Goal: Obtain resource: Download file/media

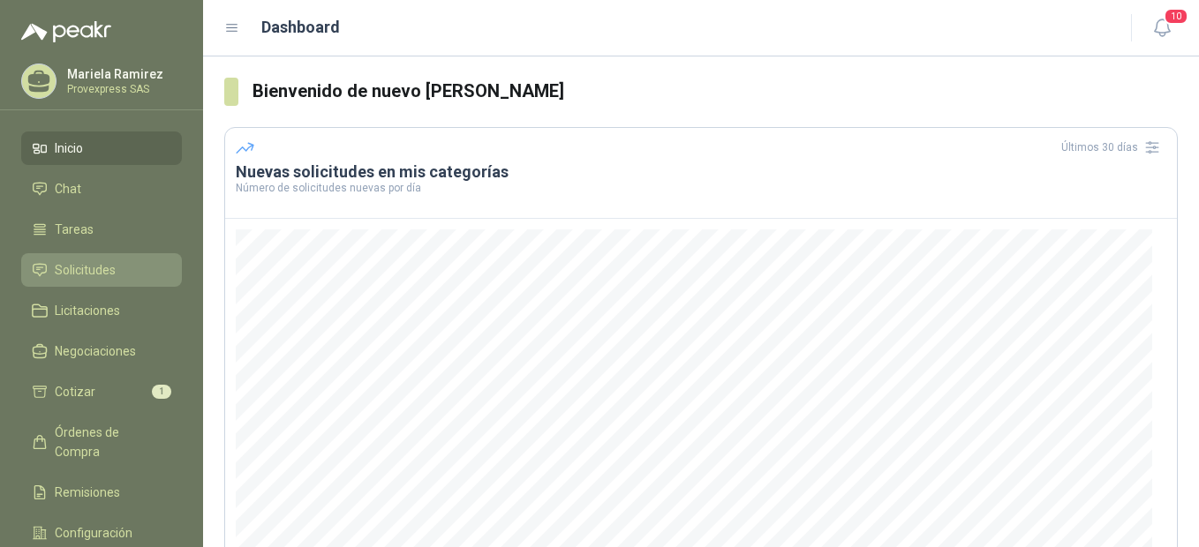
click at [91, 260] on span "Solicitudes" at bounding box center [85, 269] width 61 height 19
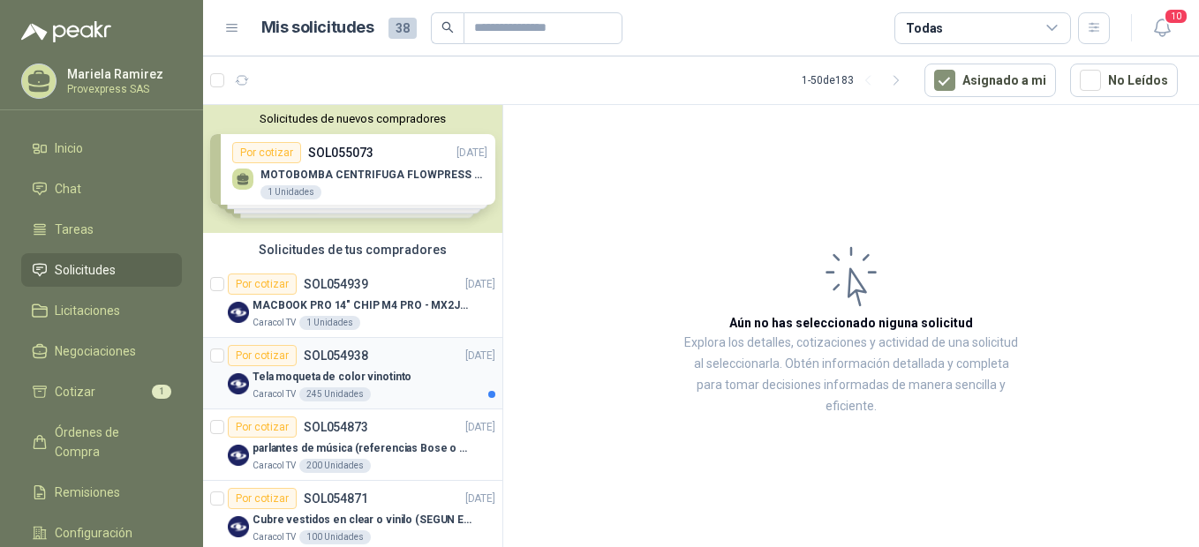
click at [255, 358] on div "Por cotizar" at bounding box center [262, 355] width 69 height 21
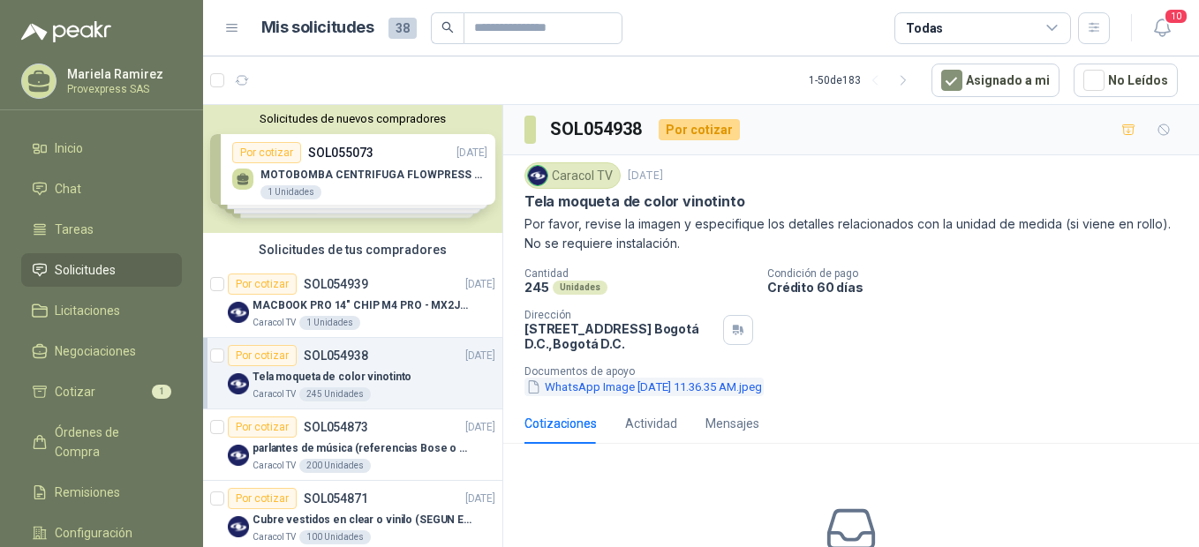
click at [572, 386] on button "WhatsApp Image [DATE] 11.36.35 AM.jpeg" at bounding box center [643, 387] width 239 height 19
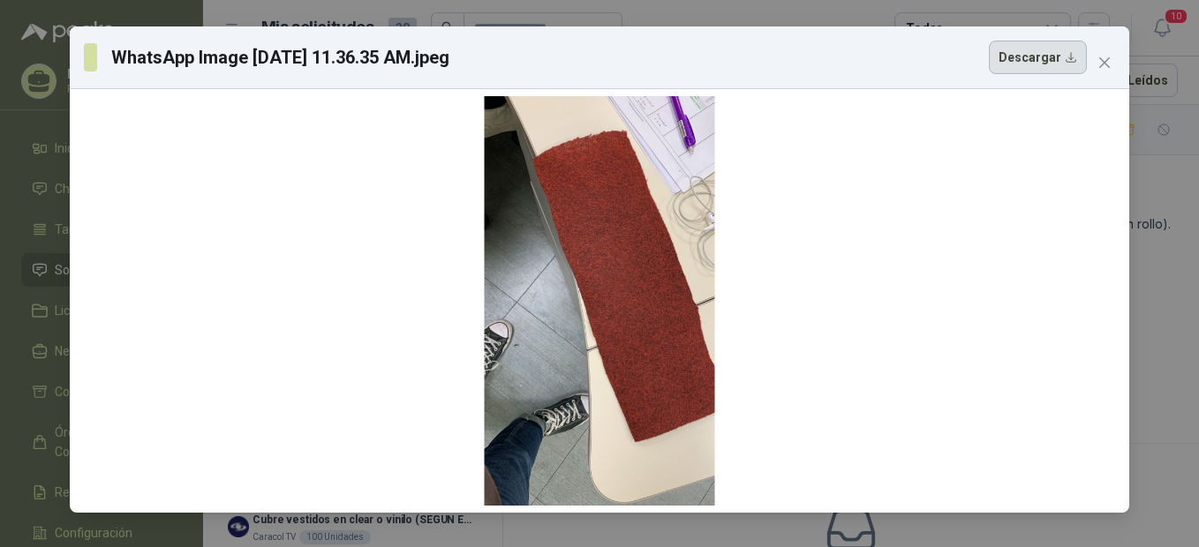
click at [1042, 63] on button "Descargar" at bounding box center [1038, 58] width 98 height 34
click at [660, 265] on div at bounding box center [600, 301] width 230 height 410
click at [638, 263] on div at bounding box center [600, 301] width 230 height 410
click at [1108, 65] on icon "close" at bounding box center [1104, 62] width 11 height 11
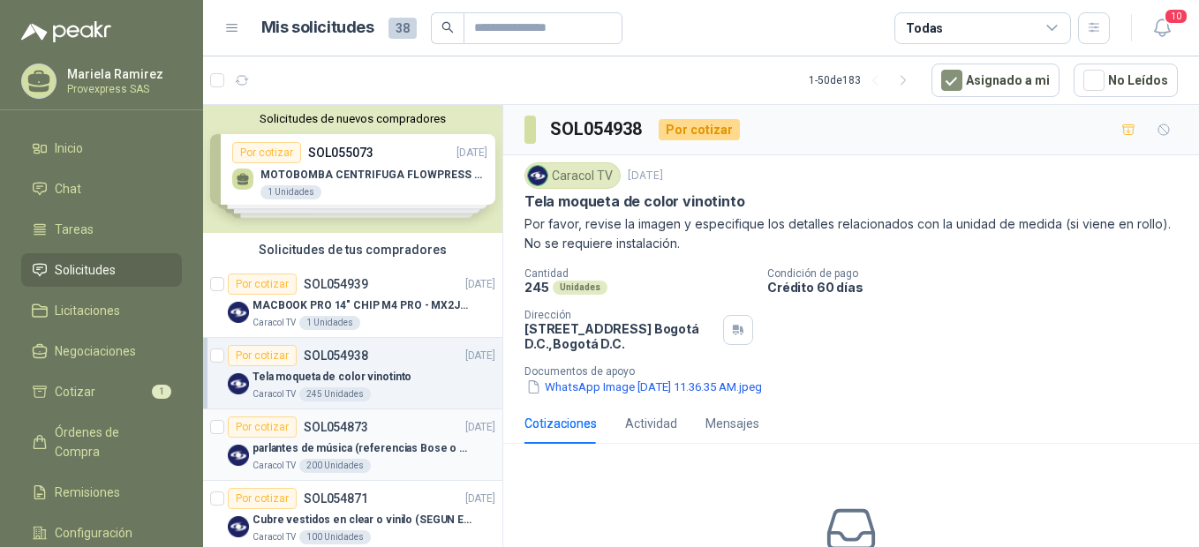
click at [248, 424] on div "Por cotizar" at bounding box center [262, 427] width 69 height 21
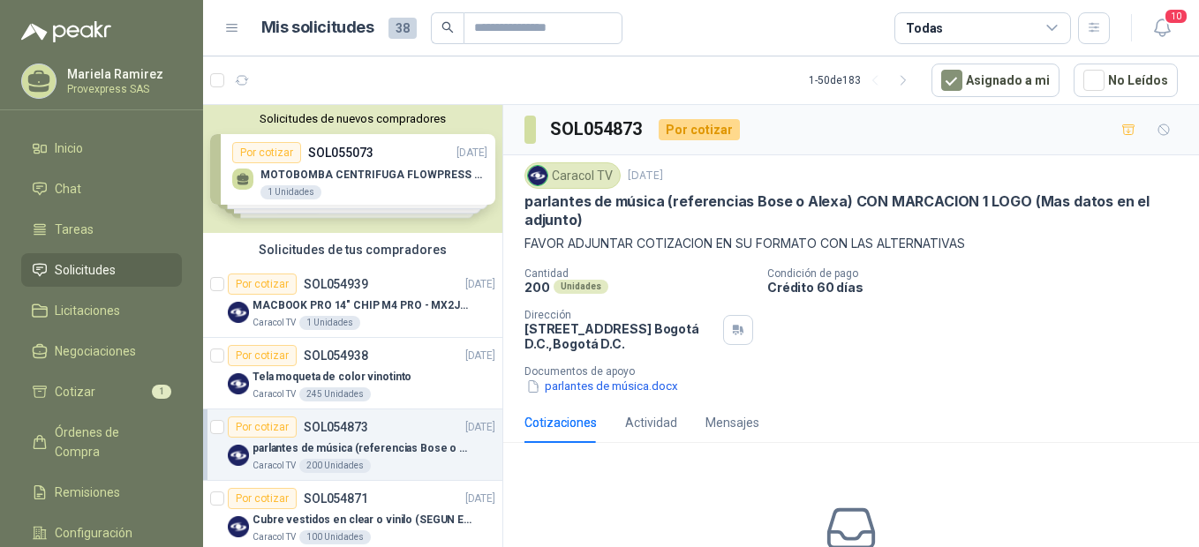
scroll to position [393, 0]
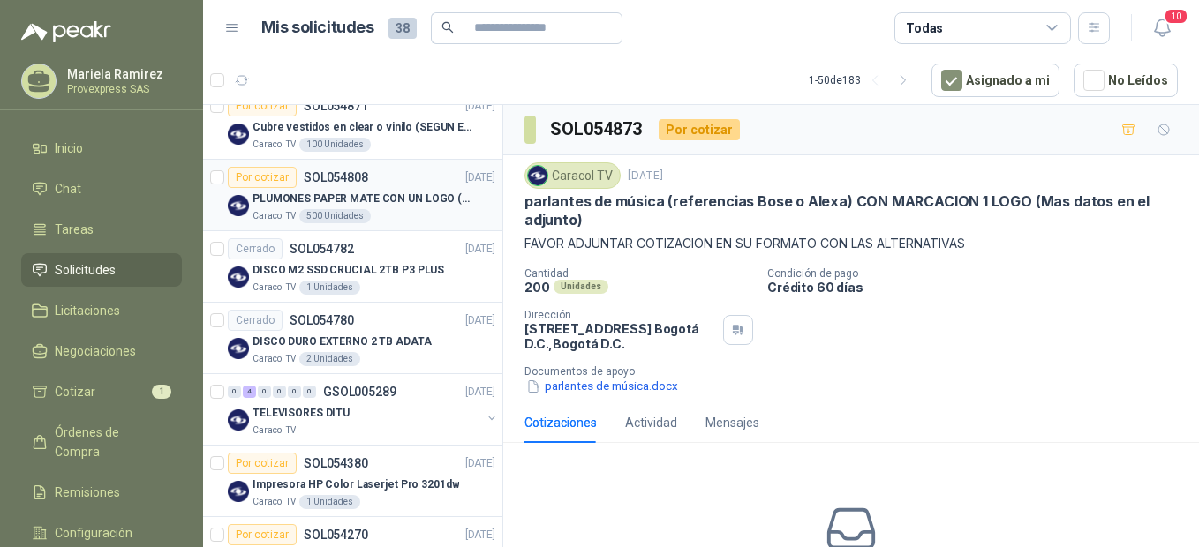
click at [269, 173] on div "Por cotizar" at bounding box center [262, 177] width 69 height 21
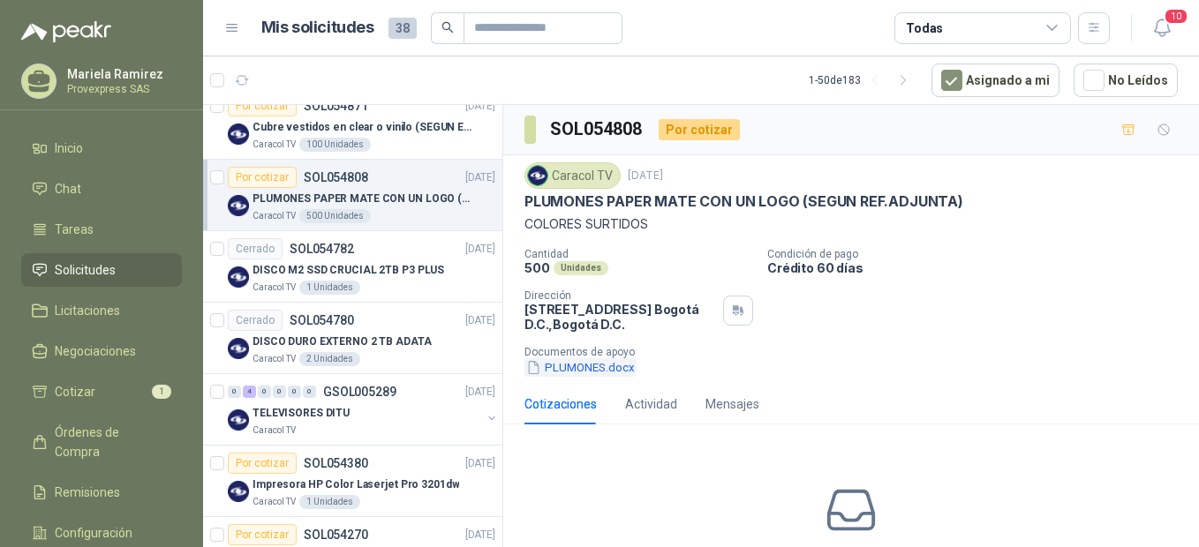
click at [578, 367] on button "PLUMONES.docx" at bounding box center [580, 367] width 112 height 19
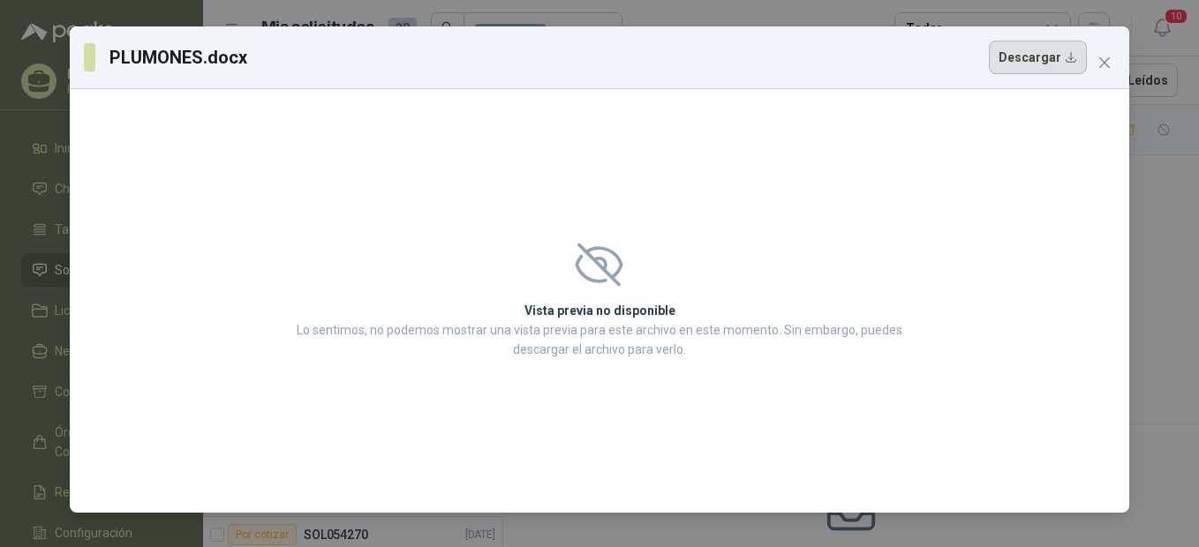
click at [1034, 57] on button "Descargar" at bounding box center [1038, 58] width 98 height 34
click at [1101, 62] on icon "close" at bounding box center [1104, 63] width 14 height 14
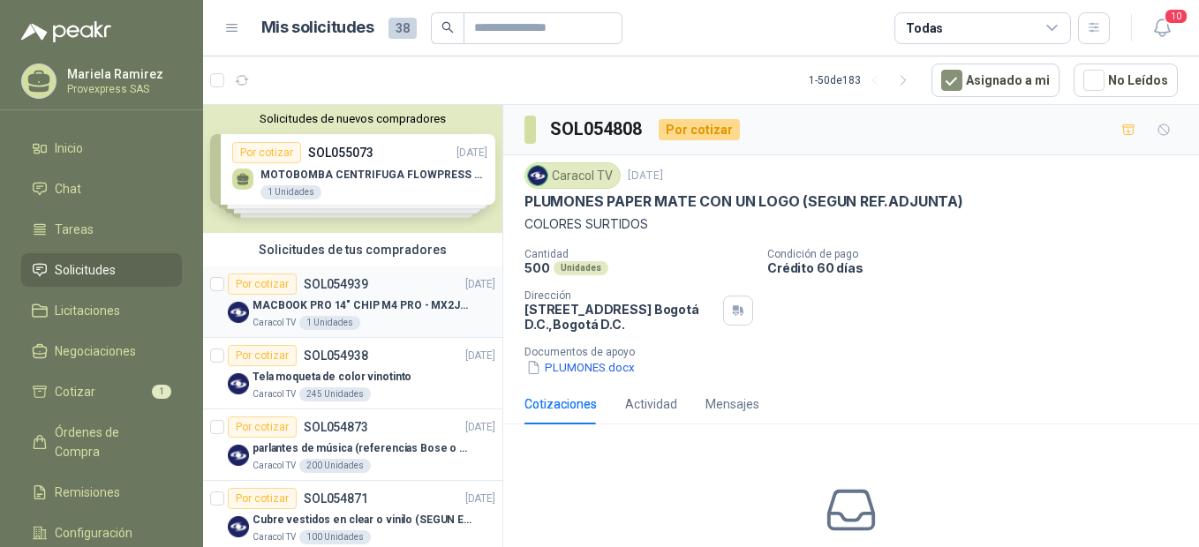
click at [264, 278] on div "Por cotizar" at bounding box center [262, 284] width 69 height 21
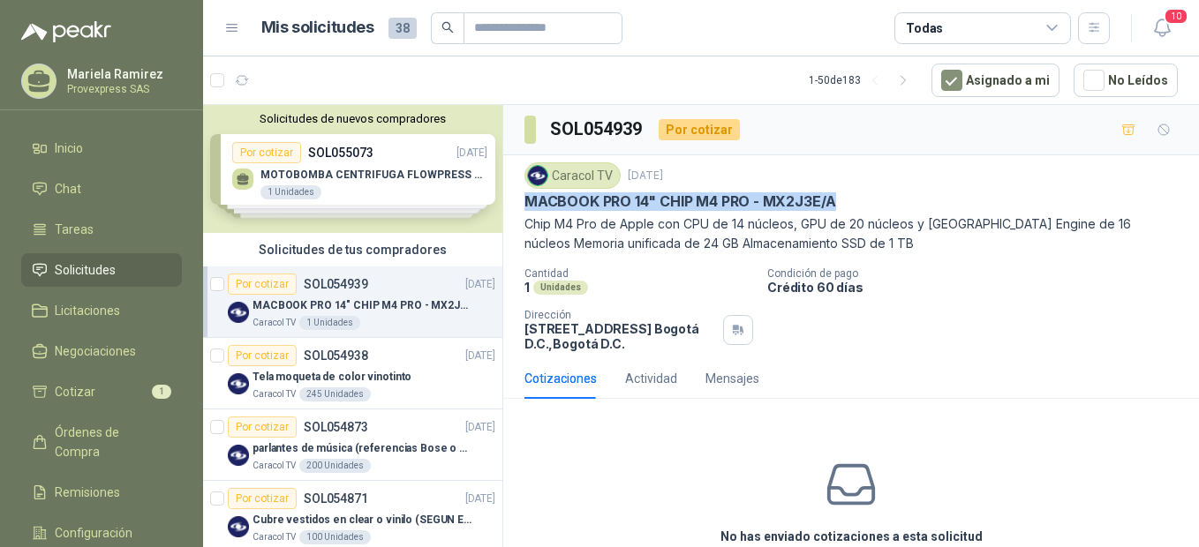
drag, startPoint x: 855, startPoint y: 200, endPoint x: 516, endPoint y: 202, distance: 339.0
click at [516, 202] on div "Caracol TV 4 sept, 2025 MACBOOK PRO 14" CHIP M4 PRO - MX2J3E/A Chip M4 Pro de A…" at bounding box center [851, 256] width 696 height 203
copy p "MACBOOK PRO 14" CHIP M4 PRO - MX2J3E/A"
click at [671, 289] on div "1 Unidades" at bounding box center [638, 287] width 229 height 15
drag, startPoint x: 854, startPoint y: 195, endPoint x: 517, endPoint y: 201, distance: 336.4
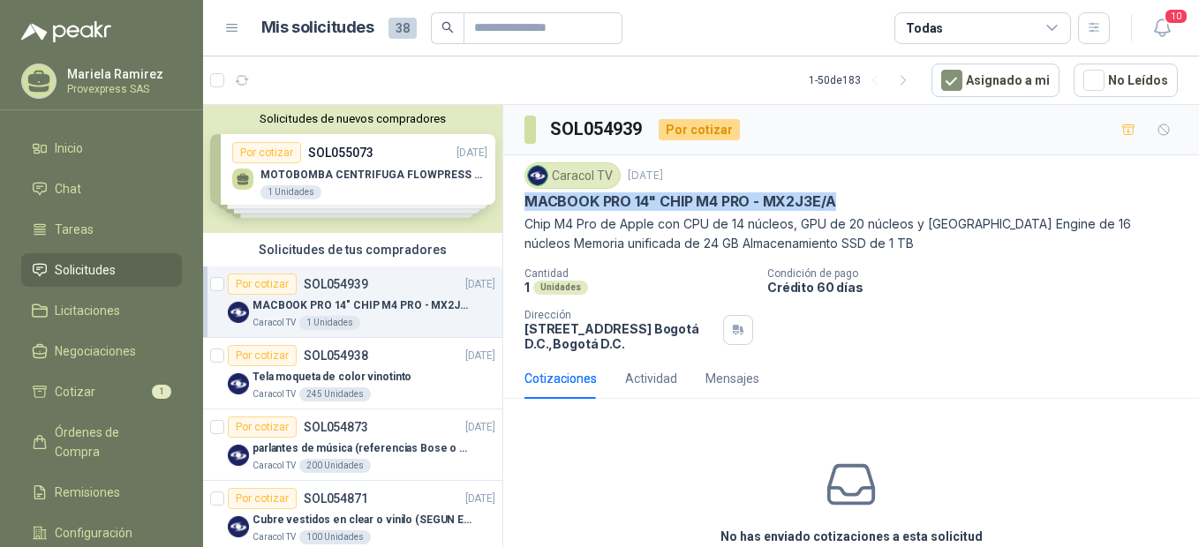
click at [517, 201] on div "Caracol TV 4 sept, 2025 MACBOOK PRO 14" CHIP M4 PRO - MX2J3E/A Chip M4 Pro de A…" at bounding box center [851, 256] width 696 height 203
drag, startPoint x: 517, startPoint y: 201, endPoint x: 669, endPoint y: 203, distance: 151.9
copy p "MACBOOK PRO 14" CHIP M4 PRO - MX2J3E/A"
click at [156, 222] on li "Tareas" at bounding box center [101, 229] width 139 height 19
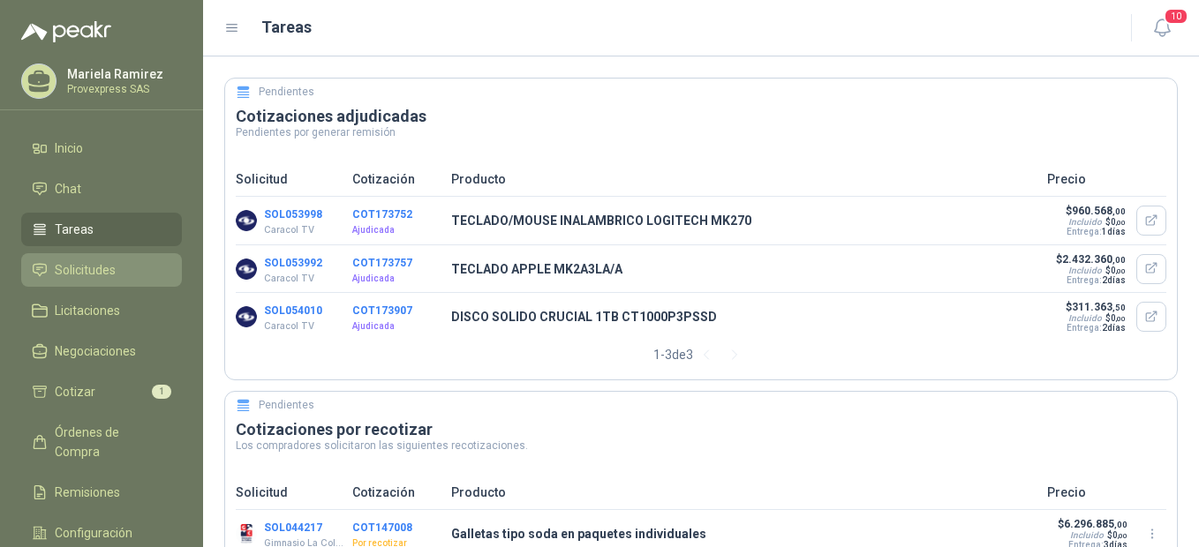
click at [88, 262] on span "Solicitudes" at bounding box center [85, 269] width 61 height 19
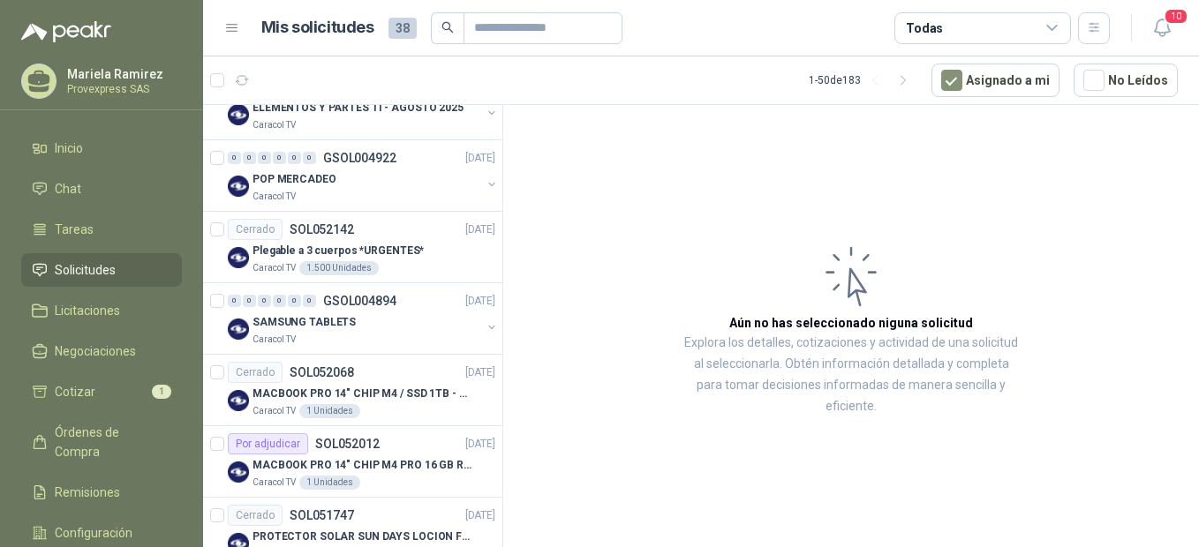
scroll to position [2355, 0]
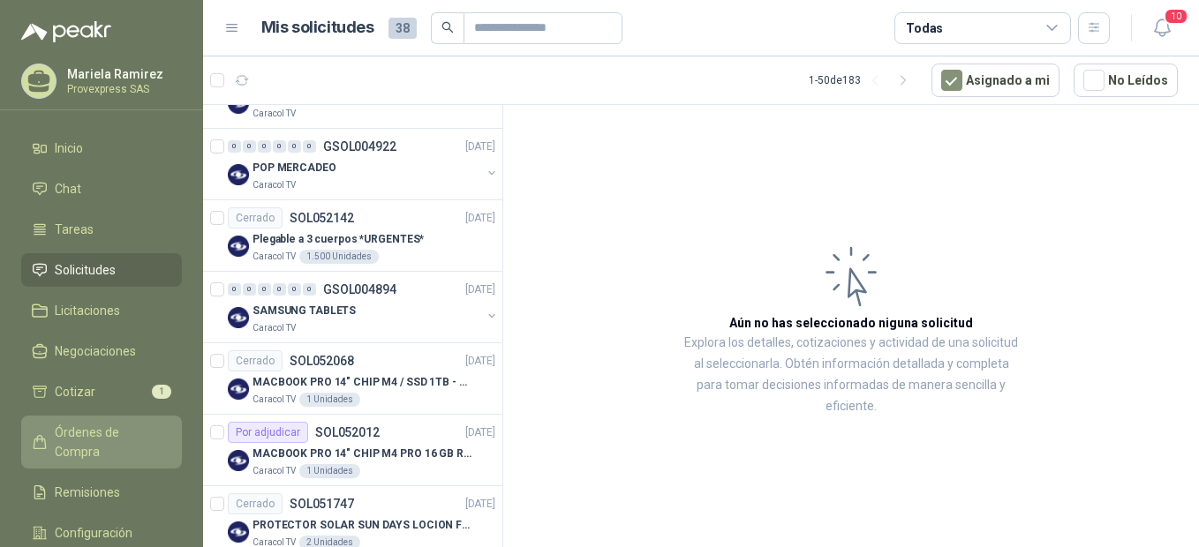
click at [92, 428] on span "Órdenes de Compra" at bounding box center [110, 442] width 110 height 39
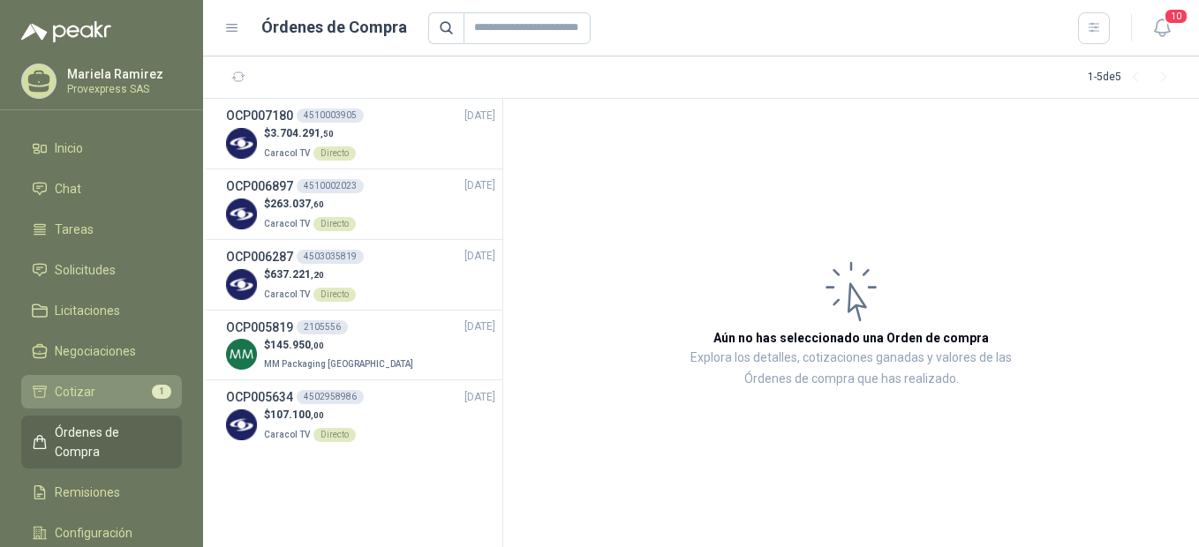
click at [88, 389] on span "Cotizar" at bounding box center [75, 391] width 41 height 19
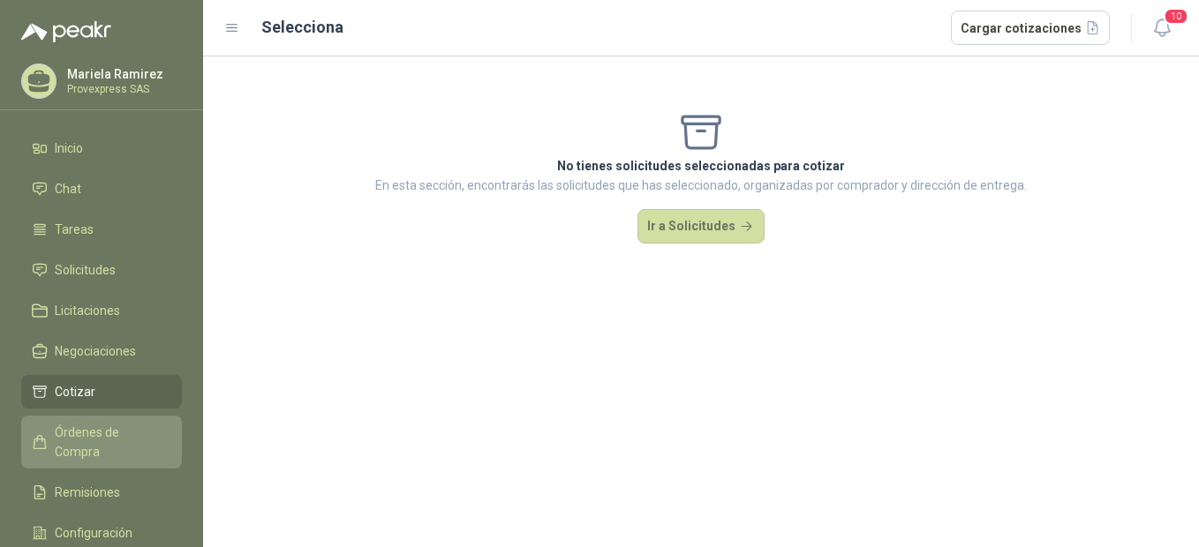
click at [80, 433] on span "Órdenes de Compra" at bounding box center [110, 442] width 110 height 39
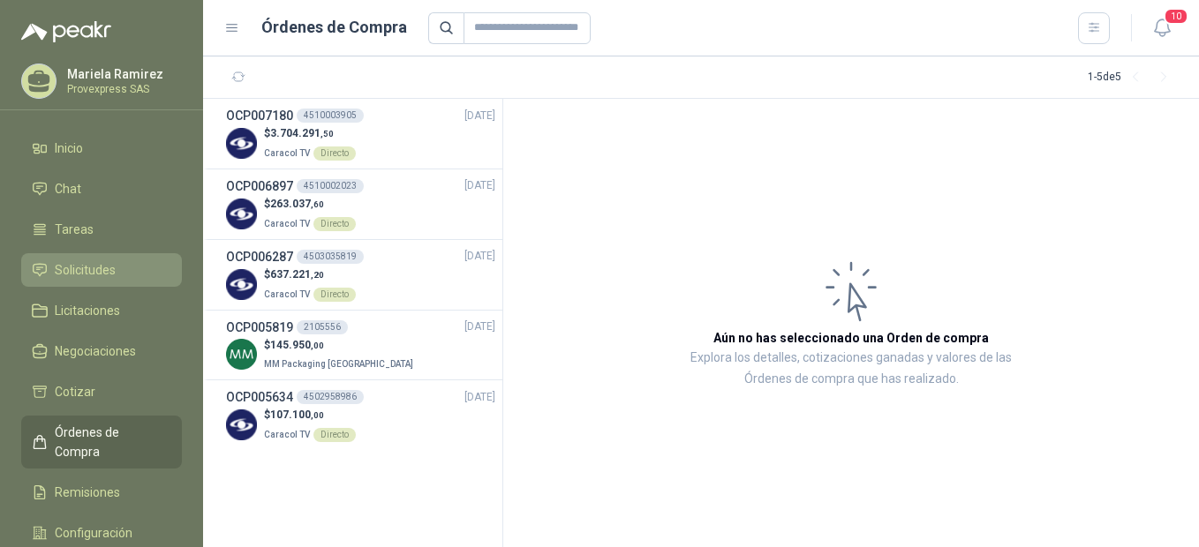
click at [98, 269] on span "Solicitudes" at bounding box center [85, 269] width 61 height 19
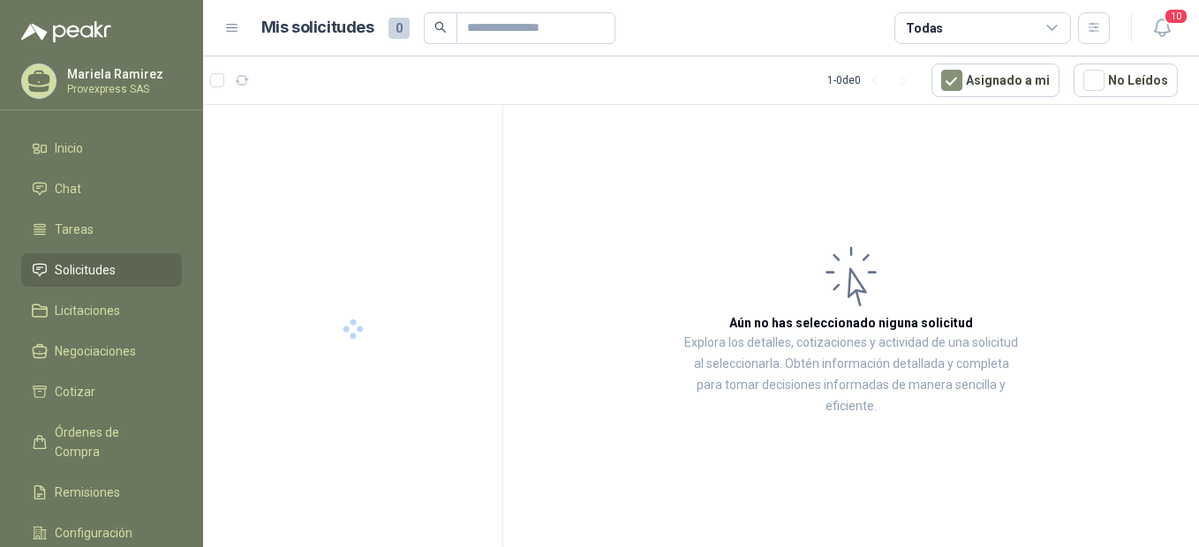
click at [98, 269] on span "Solicitudes" at bounding box center [85, 269] width 61 height 19
